Goal: Use online tool/utility: Utilize a website feature to perform a specific function

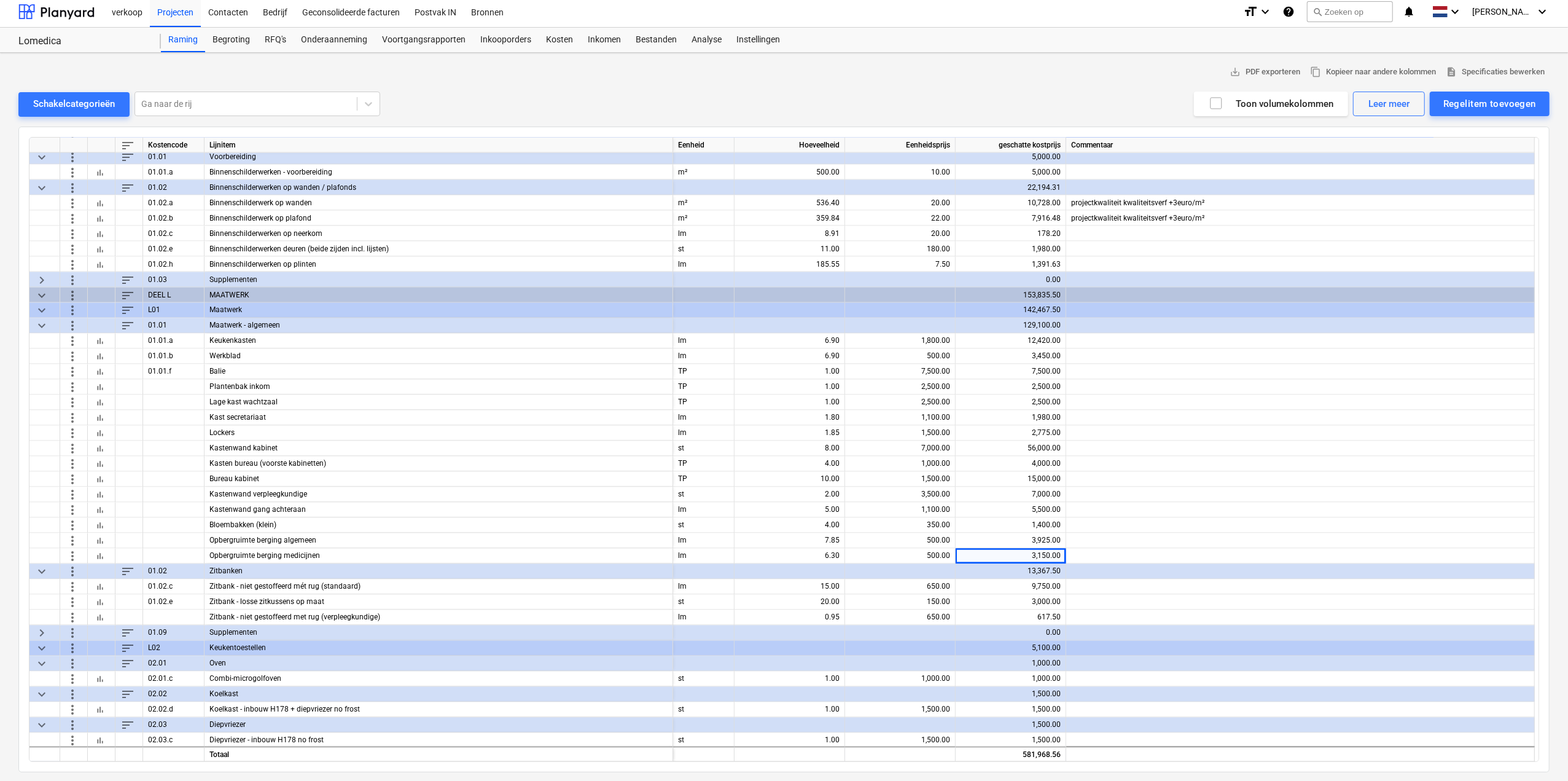
scroll to position [2186, 0]
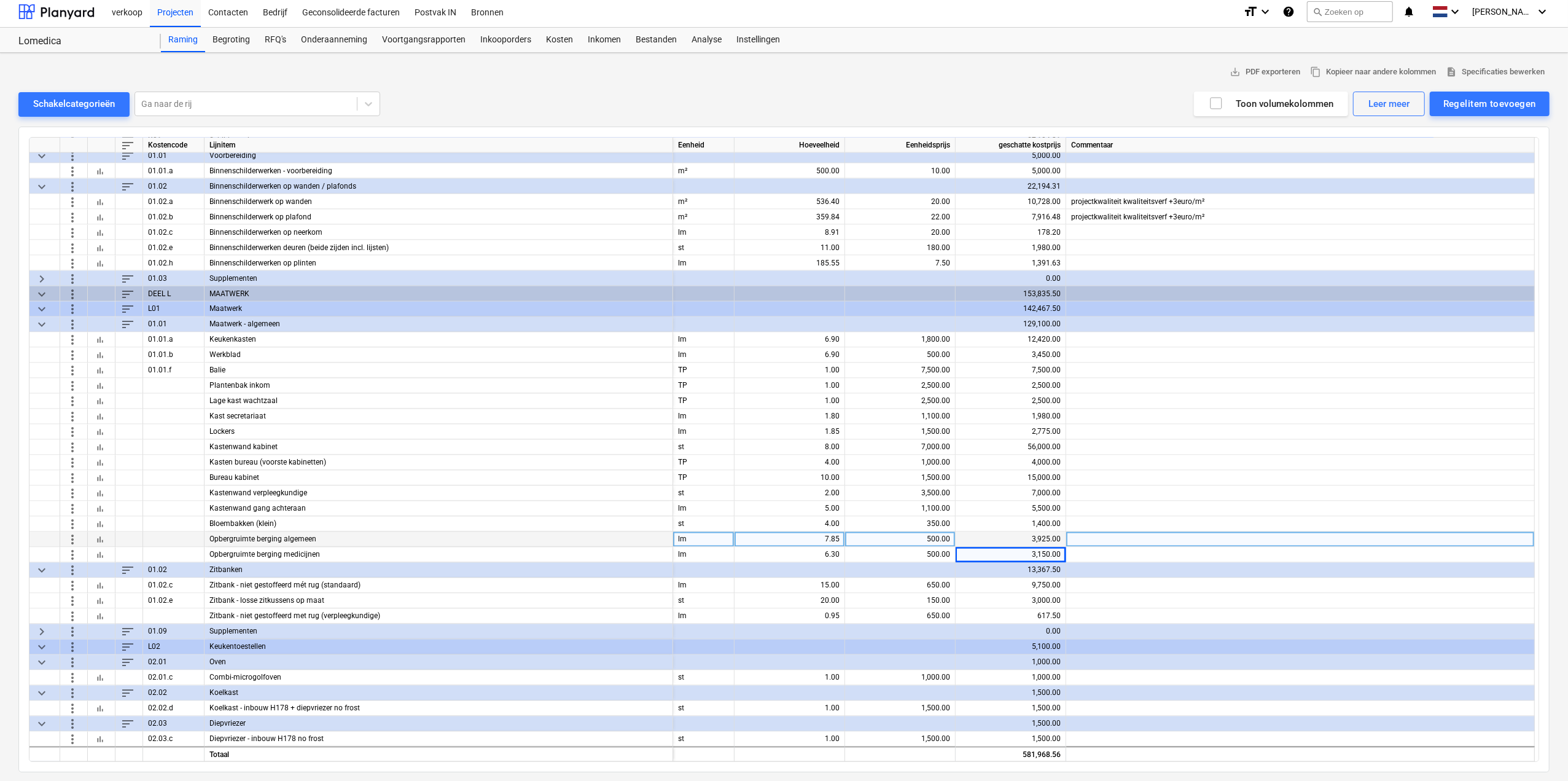
click at [902, 541] on div "500.00" at bounding box center [900, 540] width 100 height 16
type input "450"
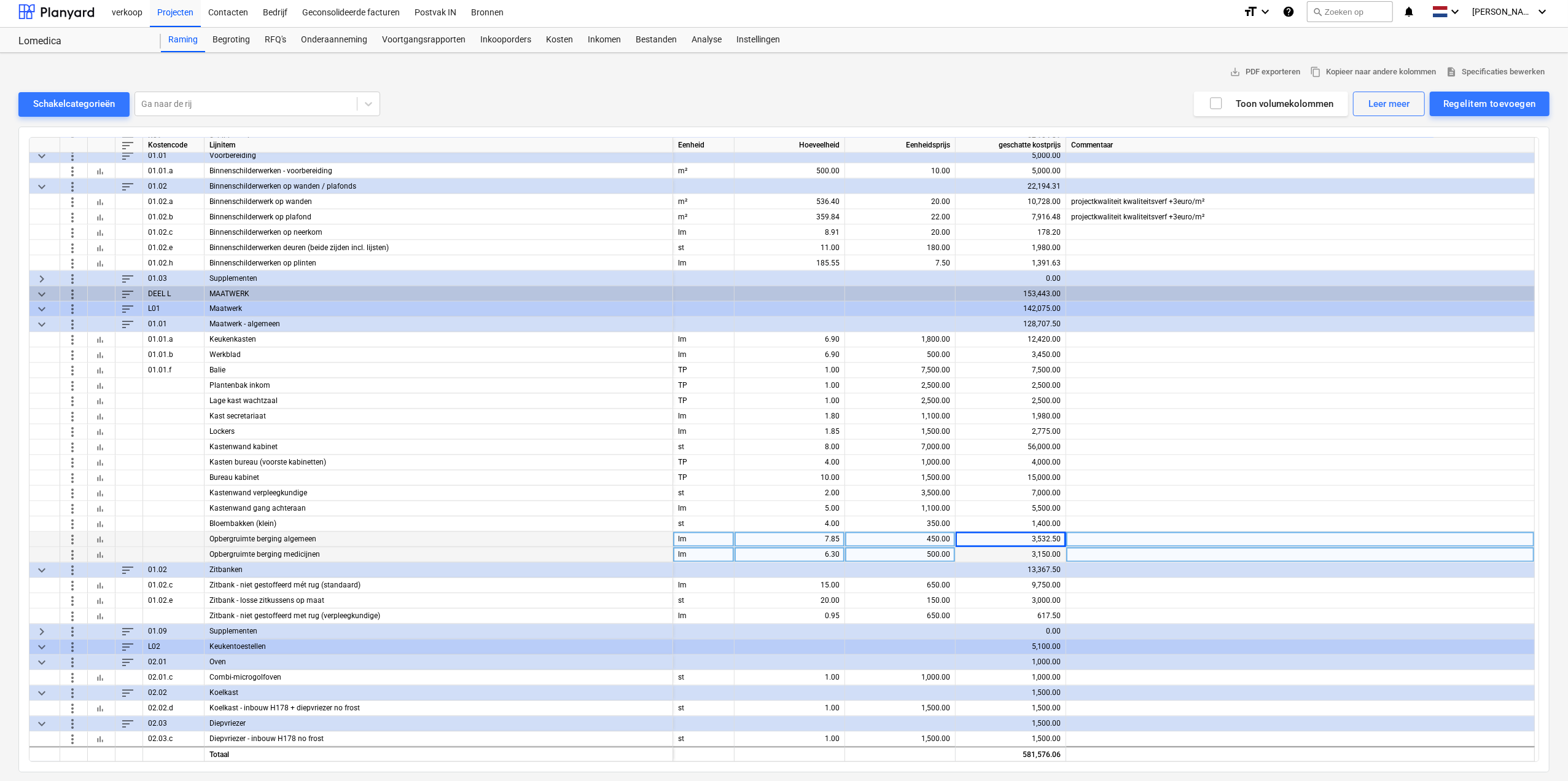
click at [904, 550] on div "500.00" at bounding box center [900, 555] width 100 height 16
type input "450"
click at [886, 539] on div "450.00" at bounding box center [900, 540] width 100 height 16
type input "350"
click at [940, 548] on div "450.00" at bounding box center [900, 555] width 100 height 16
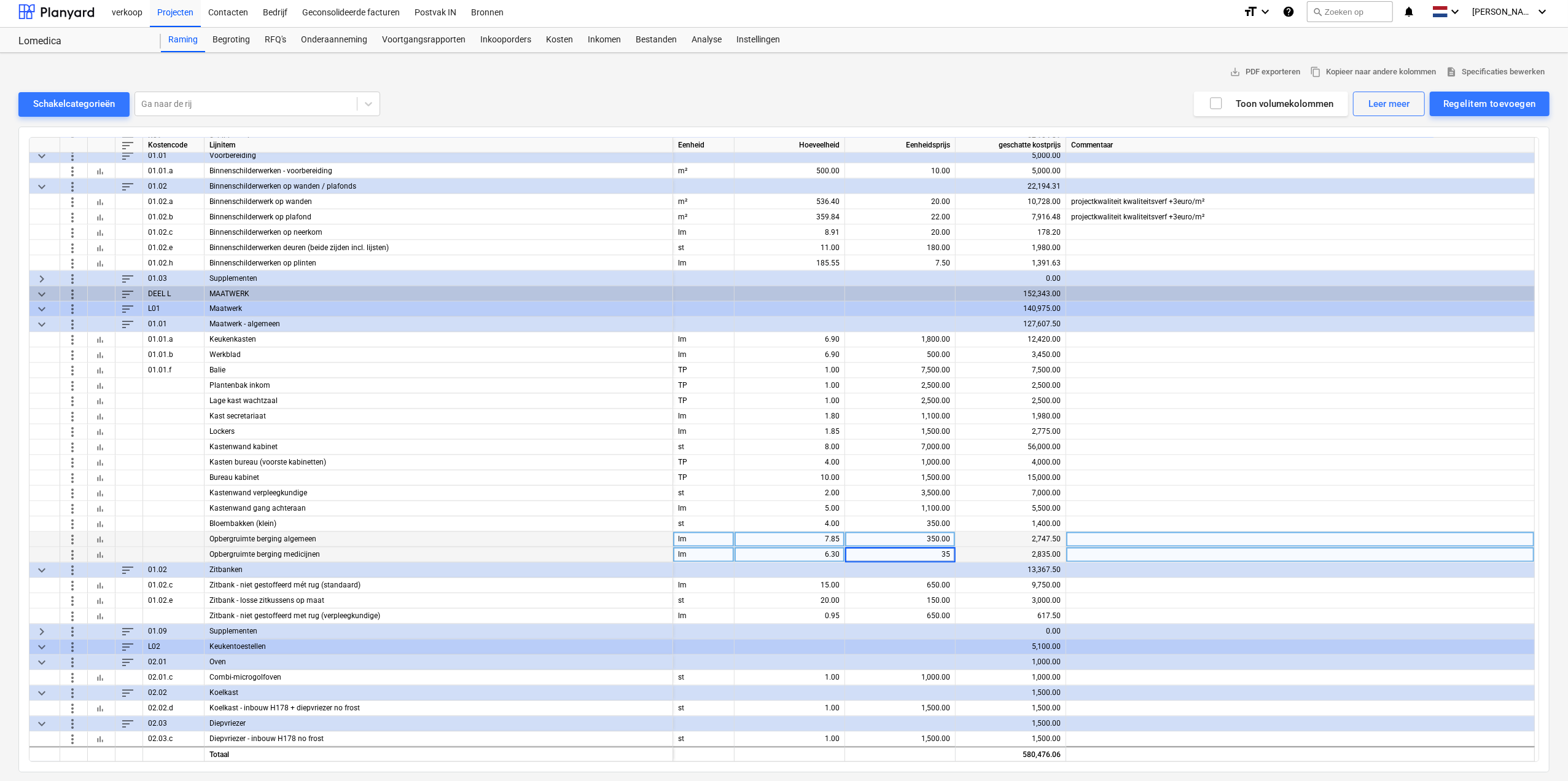
type input "350"
click at [945, 532] on div "350.00" at bounding box center [900, 540] width 100 height 16
type input "250"
click at [939, 553] on div "350.00" at bounding box center [900, 555] width 100 height 16
type input "150"
